Goal: Task Accomplishment & Management: Manage account settings

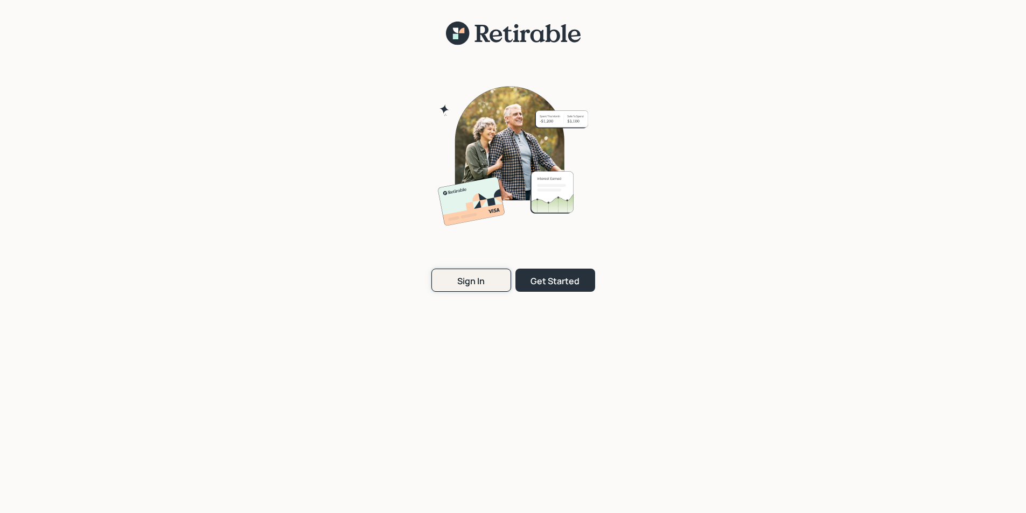
click at [470, 282] on div "Sign In" at bounding box center [470, 281] width 27 height 12
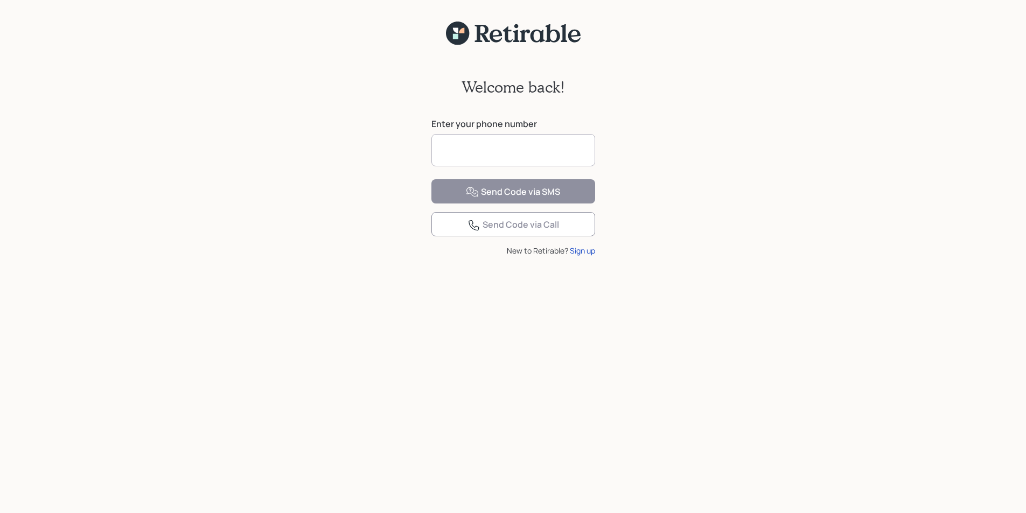
click at [456, 152] on input at bounding box center [513, 150] width 164 height 32
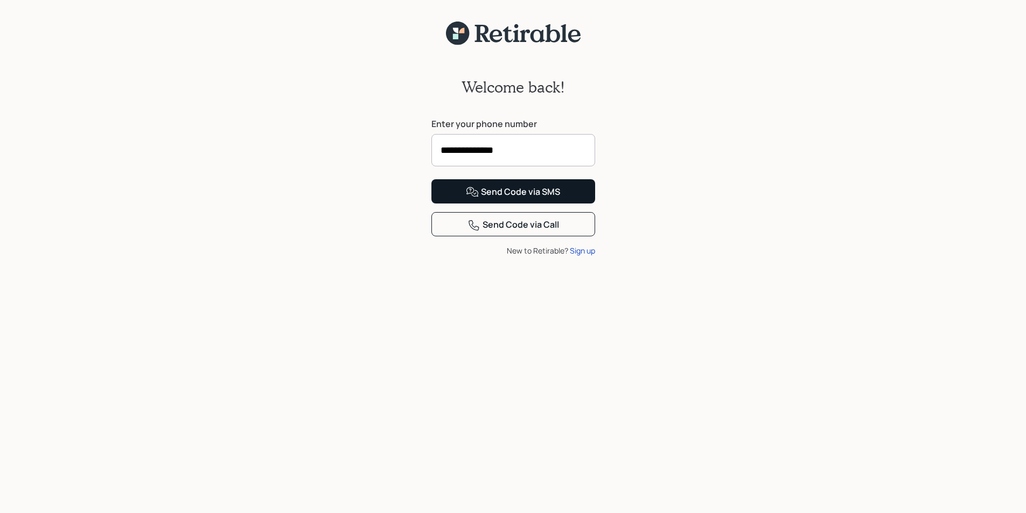
type input "**********"
click at [523, 199] on div "Send Code via SMS" at bounding box center [513, 192] width 94 height 13
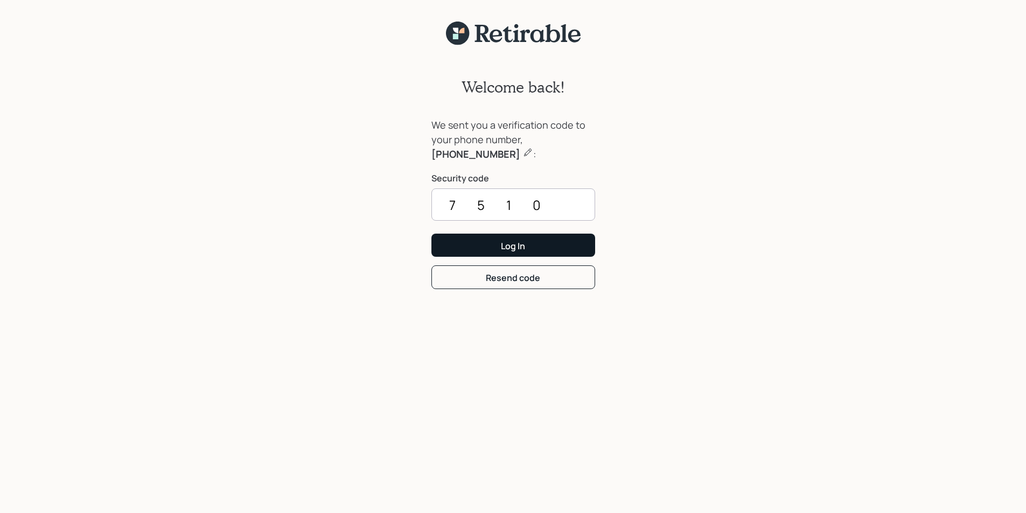
type input "7510"
click at [522, 241] on div "Log In" at bounding box center [513, 246] width 24 height 12
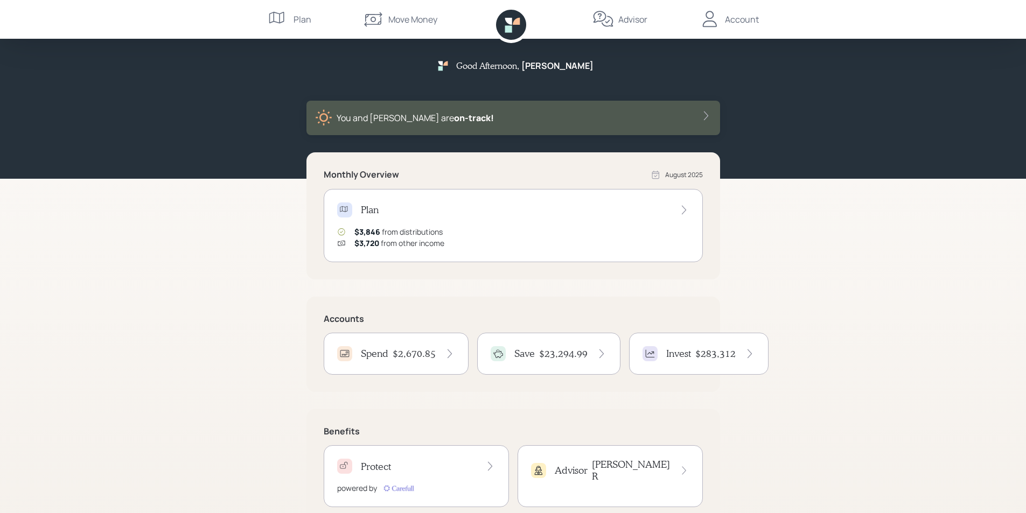
click at [387, 351] on h4 "Spend" at bounding box center [374, 354] width 27 height 12
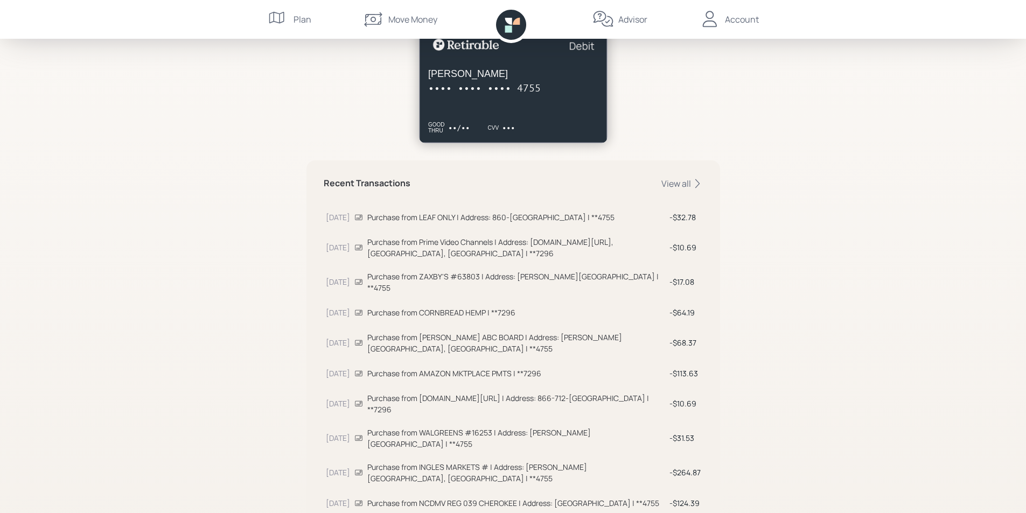
scroll to position [216, 0]
click at [685, 182] on div "View all" at bounding box center [681, 183] width 41 height 12
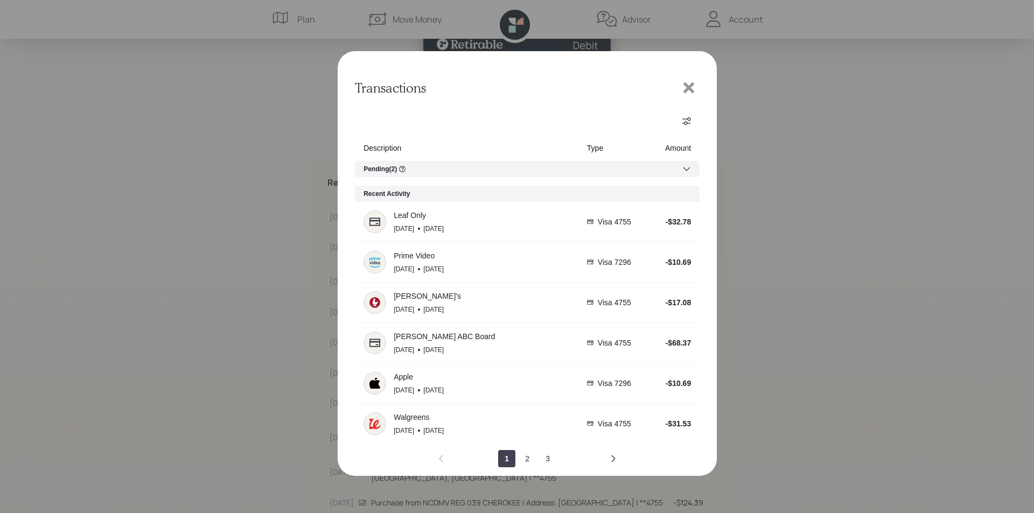
click at [684, 170] on icon at bounding box center [687, 169] width 9 height 9
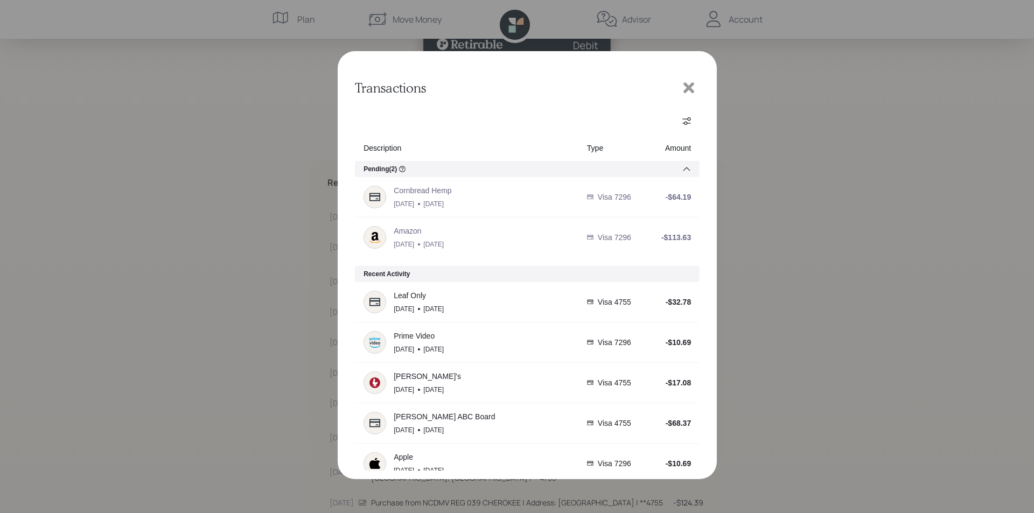
click at [683, 168] on icon at bounding box center [687, 169] width 9 height 9
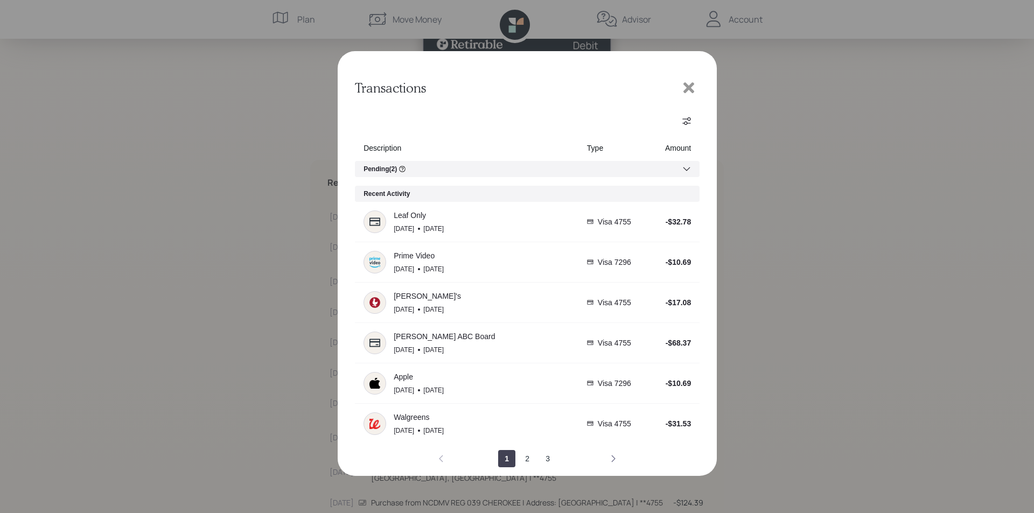
click at [614, 457] on icon "next page" at bounding box center [613, 459] width 9 height 9
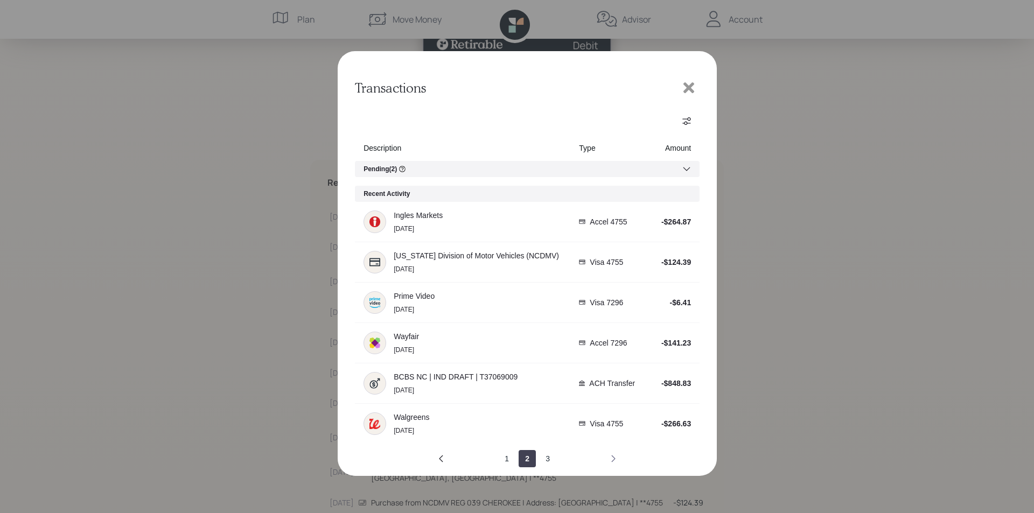
click at [610, 457] on icon "next page" at bounding box center [613, 459] width 9 height 9
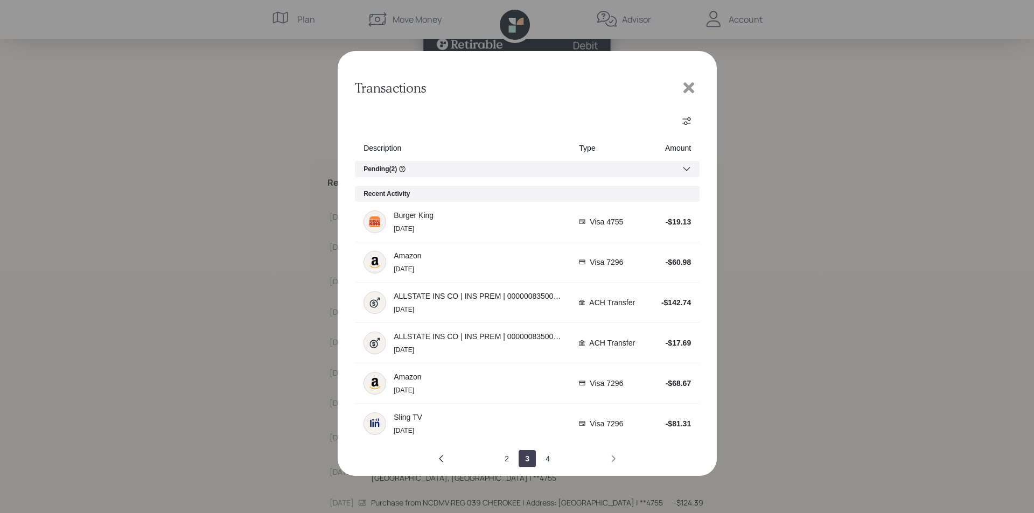
click at [610, 457] on icon "next page" at bounding box center [613, 459] width 9 height 9
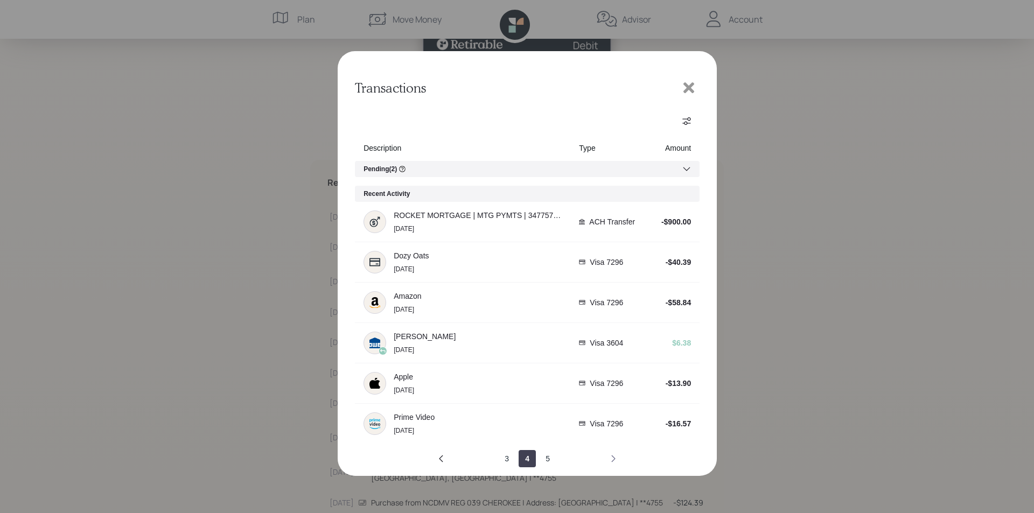
click at [610, 457] on icon "next page" at bounding box center [613, 459] width 9 height 9
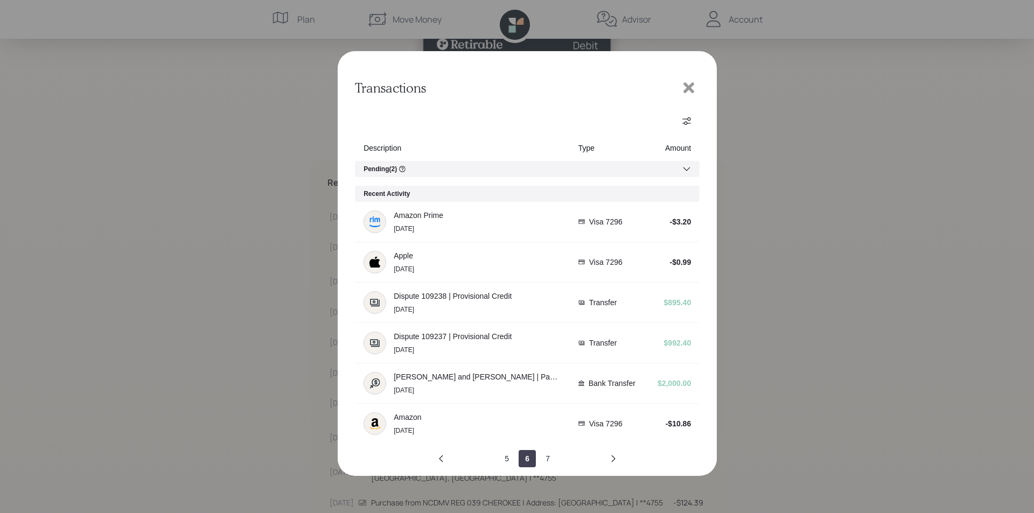
click at [691, 84] on icon at bounding box center [689, 88] width 16 height 16
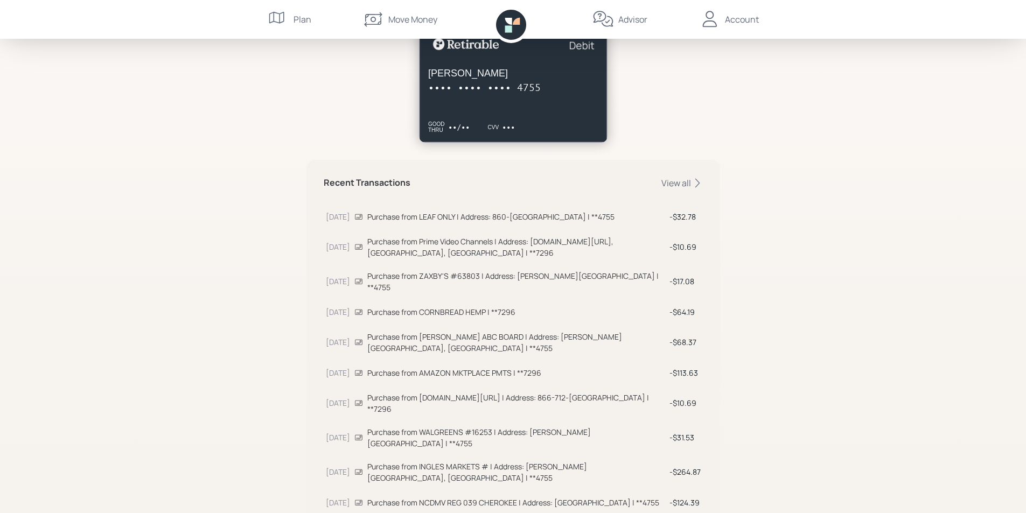
click at [740, 19] on div "Account" at bounding box center [742, 19] width 34 height 13
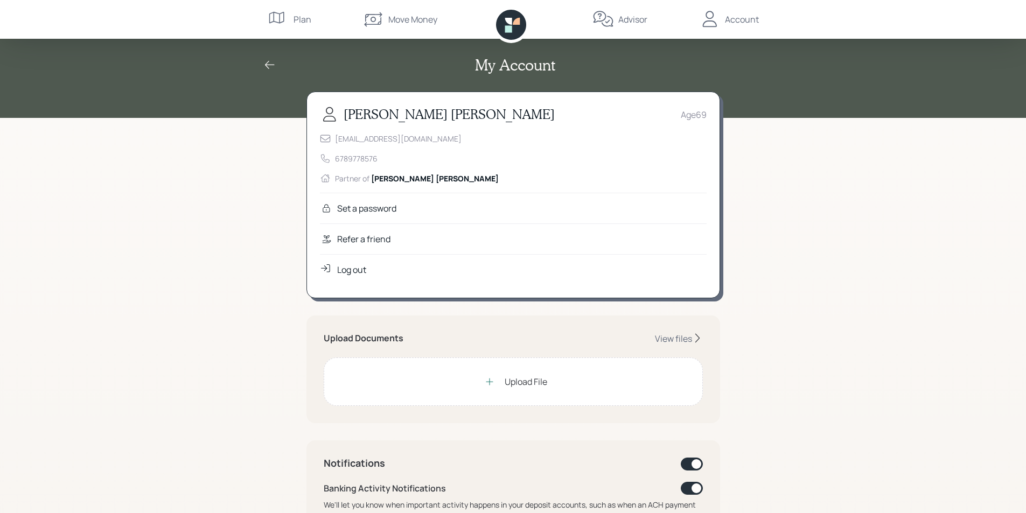
click at [358, 271] on div "Log out" at bounding box center [351, 269] width 29 height 13
